Goal: Transaction & Acquisition: Subscribe to service/newsletter

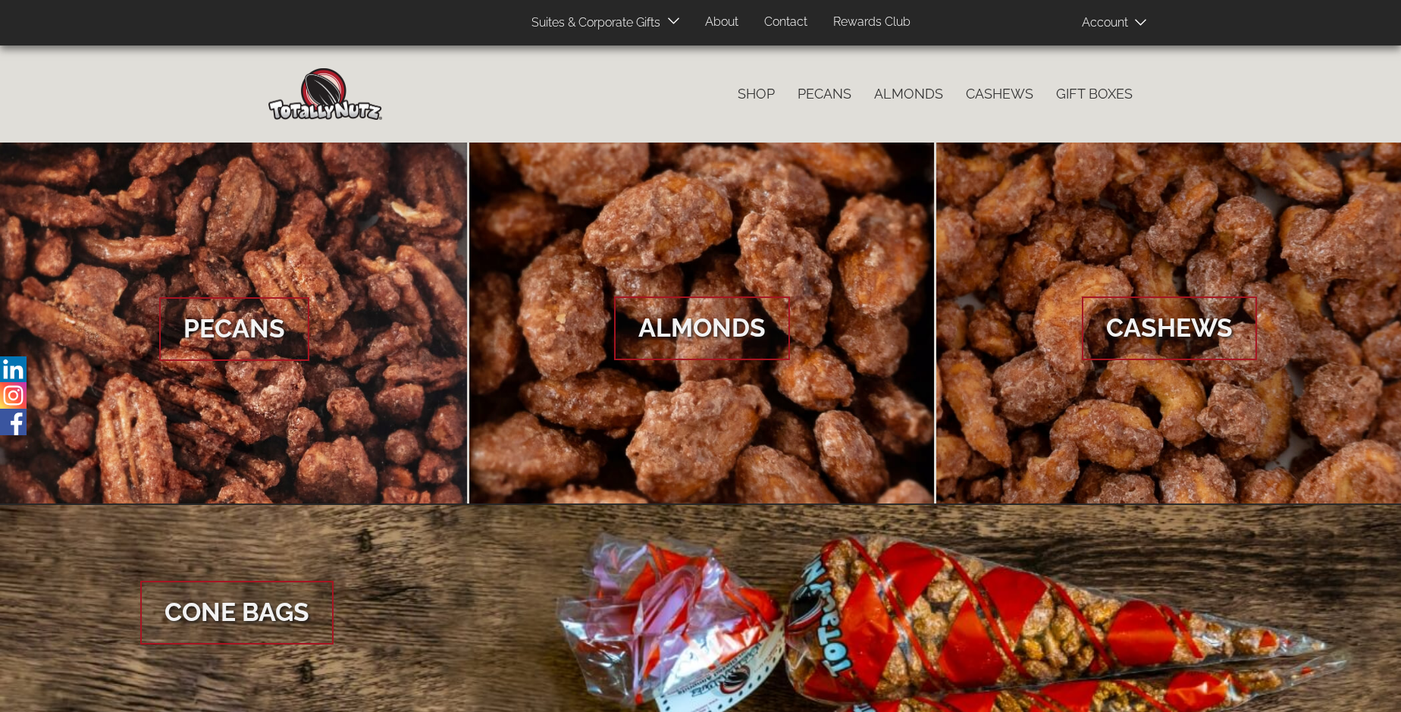
scroll to position [2267, 0]
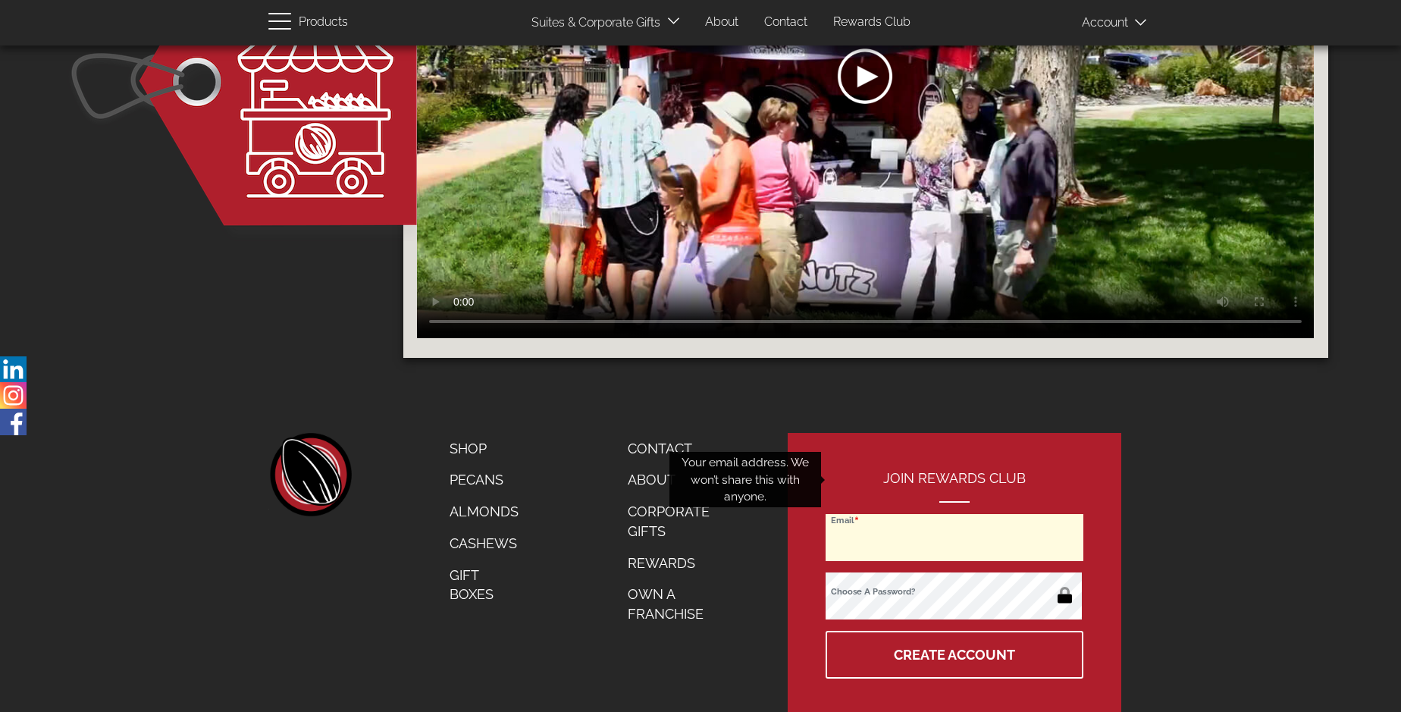
click at [956, 514] on input "Email" at bounding box center [955, 537] width 258 height 47
type input "[EMAIL_ADDRESS][DOMAIN_NAME]"
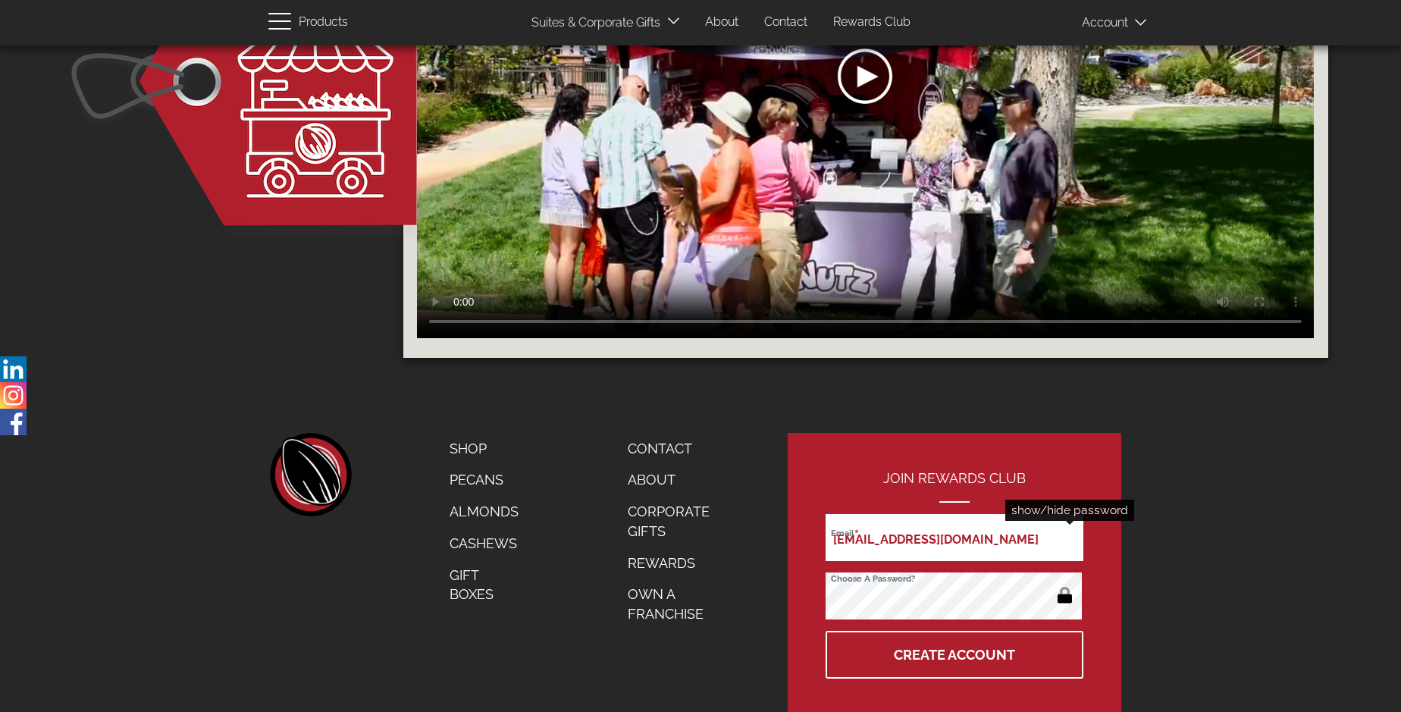
click at [1065, 585] on button "button" at bounding box center [1065, 597] width 30 height 24
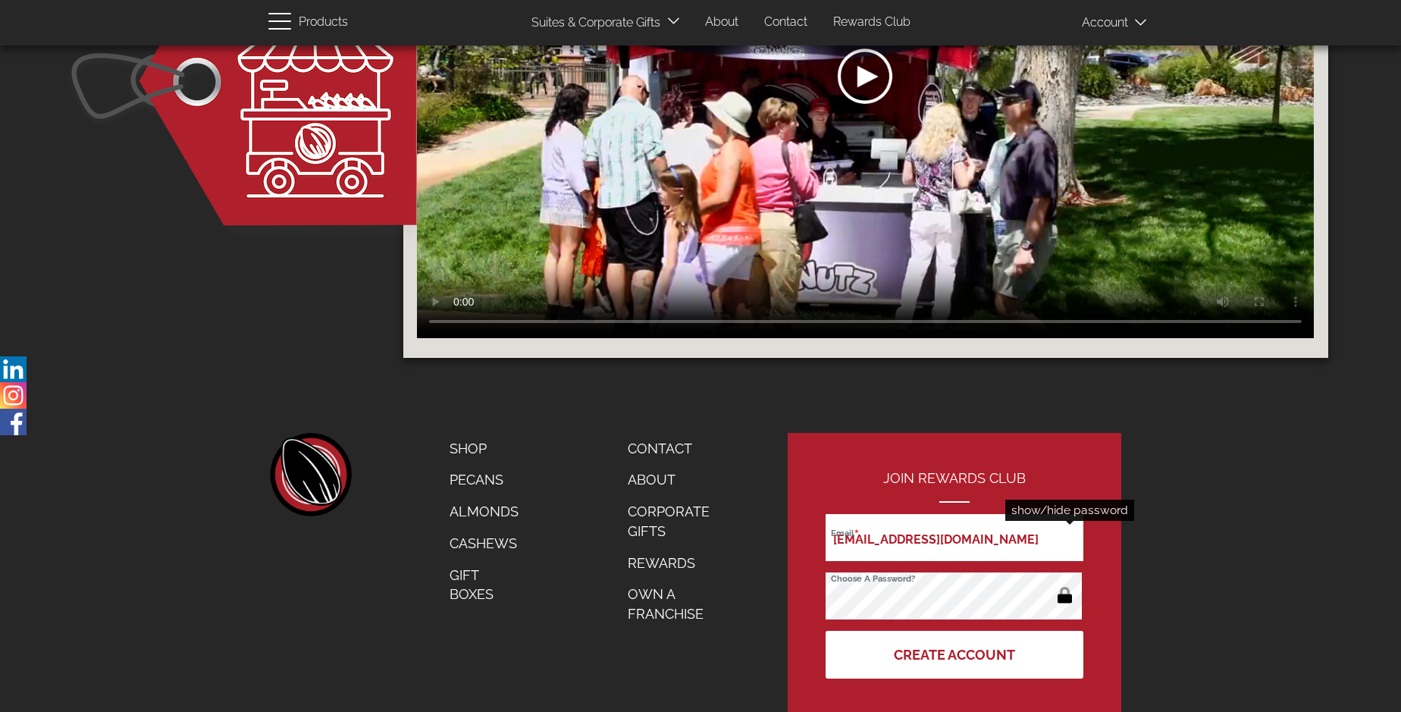
click at [956, 631] on button "Create Account" at bounding box center [955, 655] width 258 height 48
